Goal: Navigation & Orientation: Find specific page/section

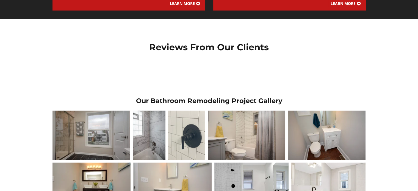
scroll to position [805, 0]
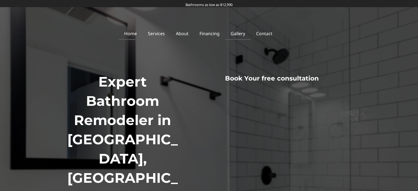
click at [242, 28] on link "Gallery" at bounding box center [238, 33] width 26 height 13
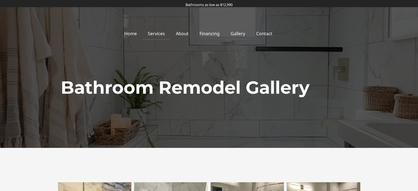
click at [159, 35] on link "Services" at bounding box center [156, 33] width 28 height 13
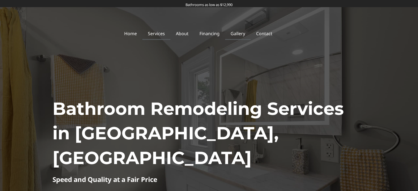
click at [242, 32] on link "Gallery" at bounding box center [238, 33] width 26 height 13
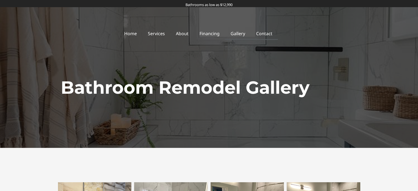
click at [260, 35] on link "Contact" at bounding box center [264, 33] width 27 height 13
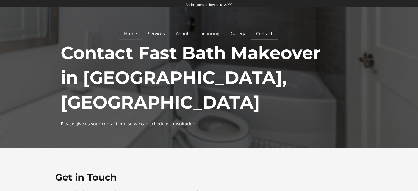
click at [134, 38] on link "Home" at bounding box center [131, 33] width 24 height 13
click at [135, 35] on link "Home" at bounding box center [131, 33] width 24 height 13
